Goal: Find specific page/section

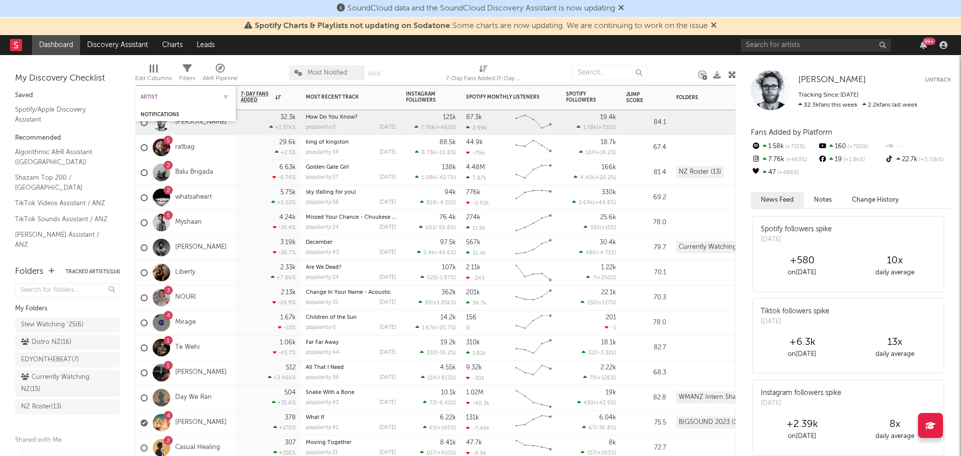
click at [162, 98] on div "Artist" at bounding box center [178, 97] width 75 height 6
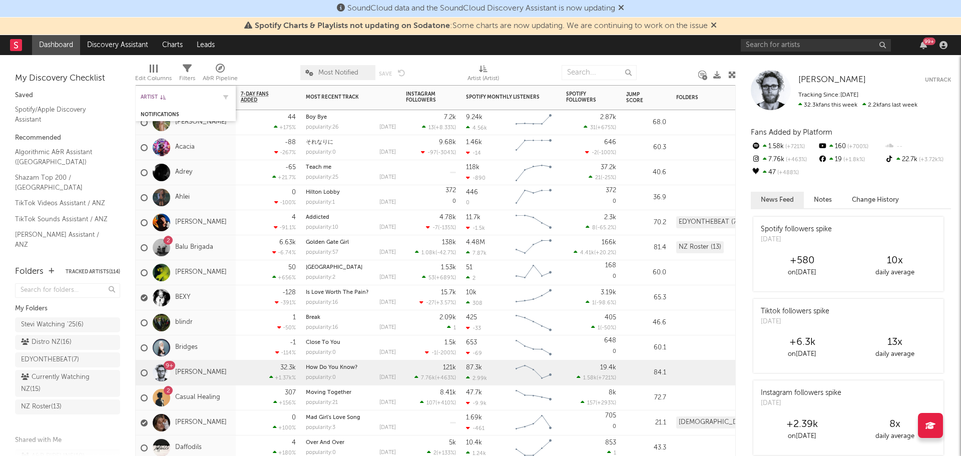
click at [156, 99] on div "Artist" at bounding box center [178, 97] width 75 height 6
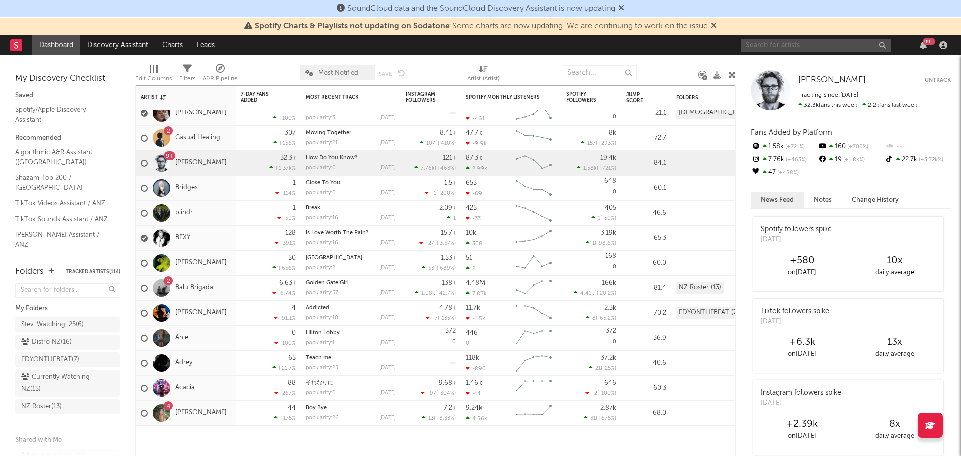
click at [769, 45] on input "text" at bounding box center [816, 45] width 150 height 13
type input "castaway"
click at [825, 52] on div "castaway 99 +" at bounding box center [846, 45] width 210 height 20
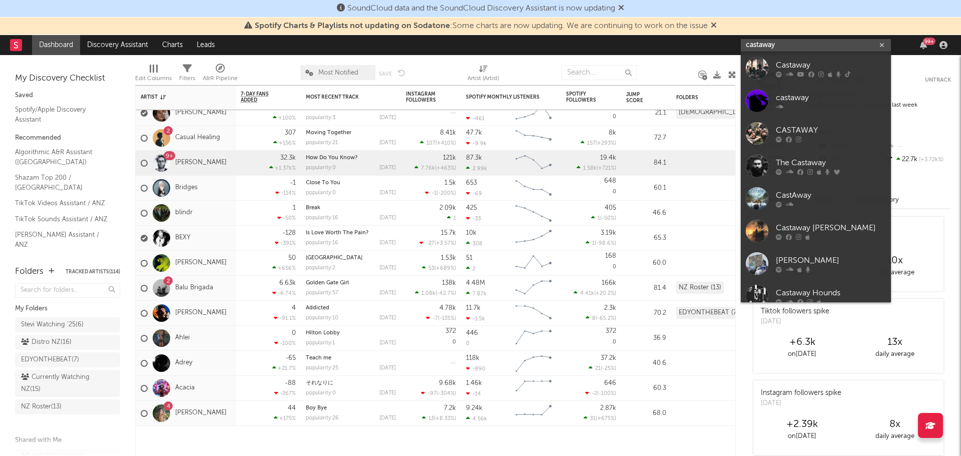
click at [824, 44] on input "castaway" at bounding box center [816, 45] width 150 height 13
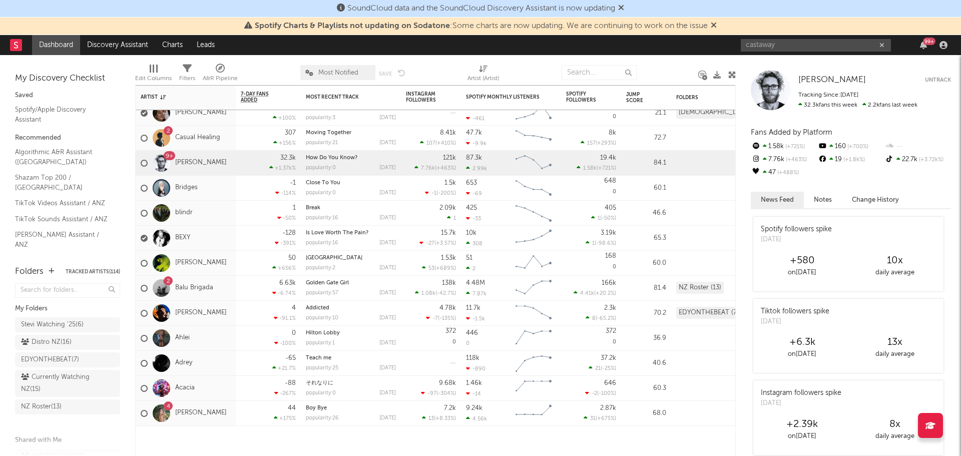
click at [508, 47] on nav "Dashboard Discovery Assistant Charts Leads castaway 99 +" at bounding box center [480, 45] width 961 height 20
